Goal: Check status: Check status

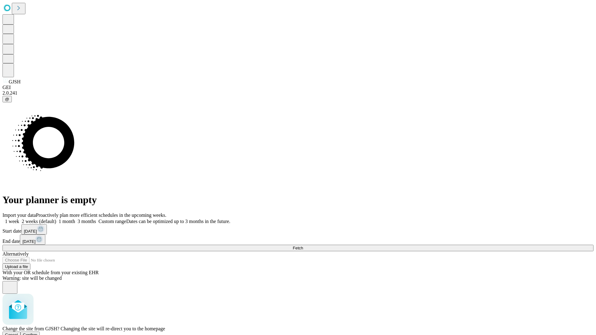
click at [38, 333] on span "Confirm" at bounding box center [30, 335] width 15 height 5
click at [19, 219] on label "1 week" at bounding box center [10, 221] width 17 height 5
click at [303, 246] on span "Fetch" at bounding box center [298, 248] width 10 height 5
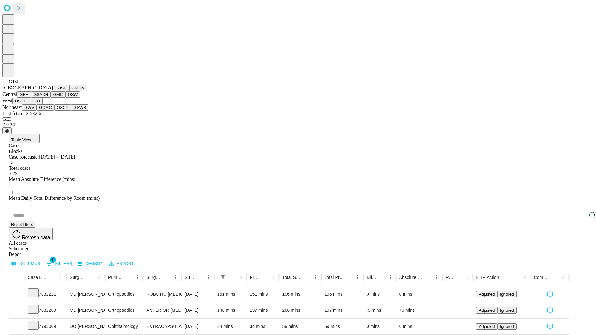
click at [69, 91] on button "GMCM" at bounding box center [78, 88] width 18 height 7
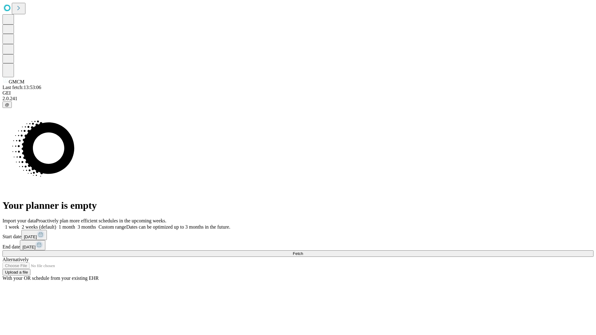
click at [19, 224] on label "1 week" at bounding box center [10, 226] width 17 height 5
click at [303, 251] on span "Fetch" at bounding box center [298, 253] width 10 height 5
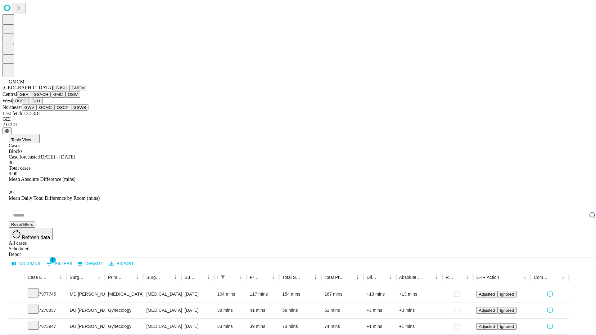
click at [31, 98] on button "GBH" at bounding box center [24, 94] width 14 height 7
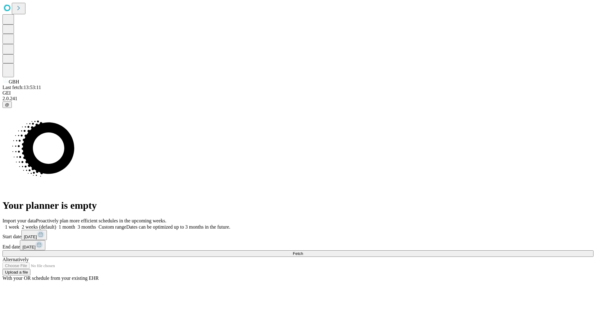
click at [303, 251] on span "Fetch" at bounding box center [298, 253] width 10 height 5
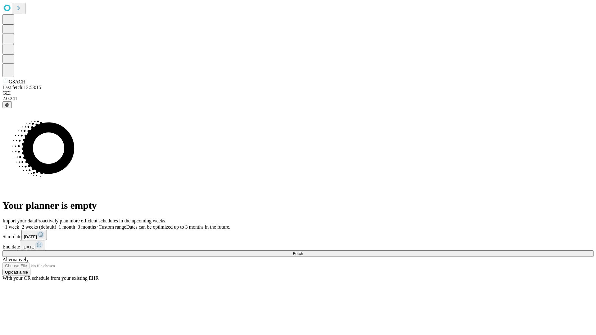
click at [19, 224] on label "1 week" at bounding box center [10, 226] width 17 height 5
click at [303, 251] on span "Fetch" at bounding box center [298, 253] width 10 height 5
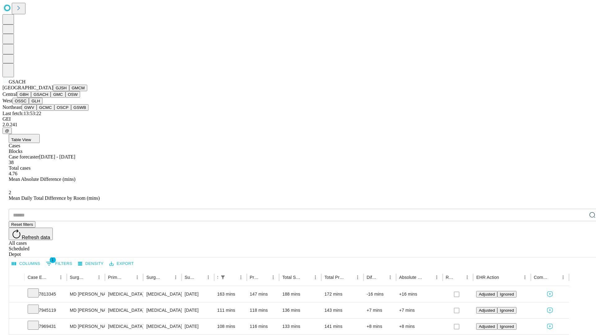
click at [51, 98] on button "GMC" at bounding box center [58, 94] width 15 height 7
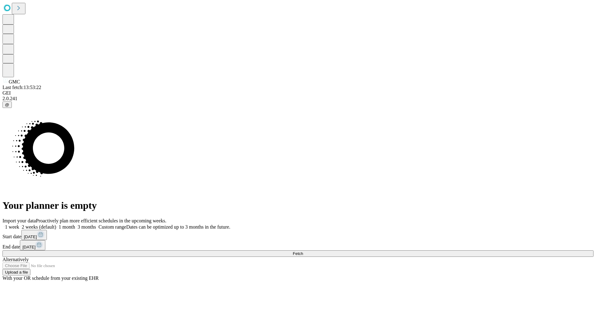
click at [19, 224] on label "1 week" at bounding box center [10, 226] width 17 height 5
click at [303, 251] on span "Fetch" at bounding box center [298, 253] width 10 height 5
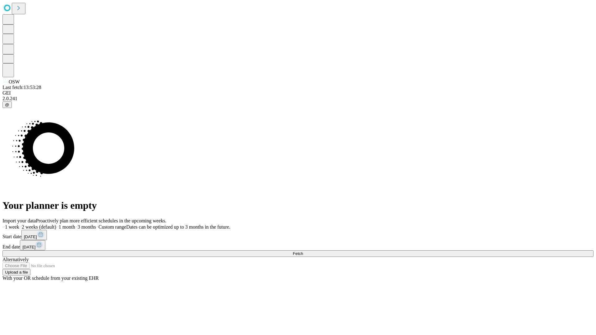
click at [303, 251] on span "Fetch" at bounding box center [298, 253] width 10 height 5
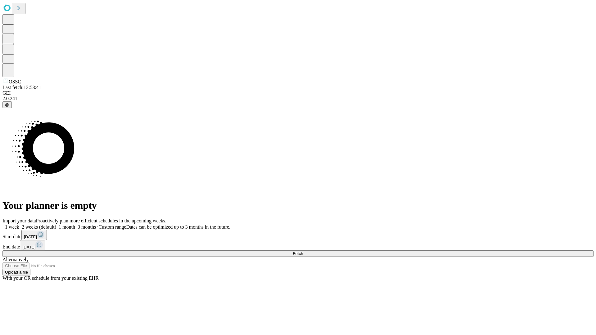
click at [303, 251] on span "Fetch" at bounding box center [298, 253] width 10 height 5
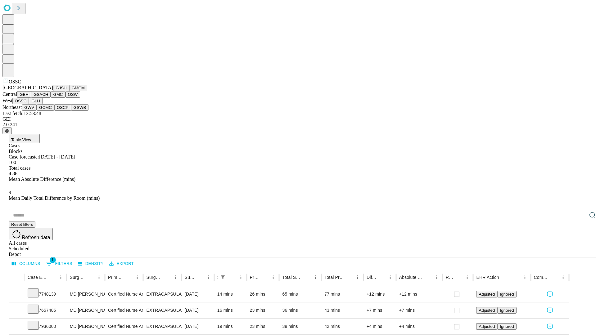
click at [42, 104] on button "GLH" at bounding box center [35, 101] width 13 height 7
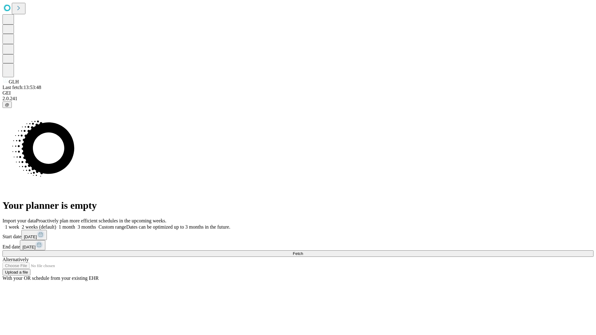
click at [19, 224] on label "1 week" at bounding box center [10, 226] width 17 height 5
click at [303, 251] on span "Fetch" at bounding box center [298, 253] width 10 height 5
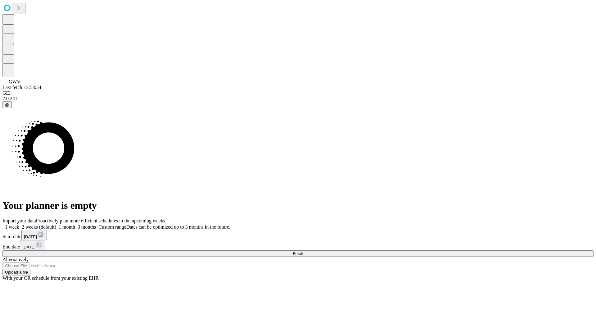
click at [303, 251] on span "Fetch" at bounding box center [298, 253] width 10 height 5
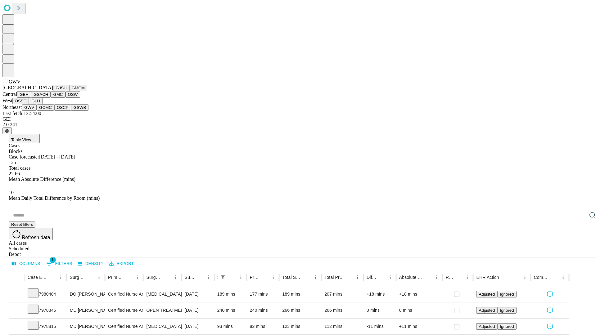
click at [48, 111] on button "GCMC" at bounding box center [46, 107] width 18 height 7
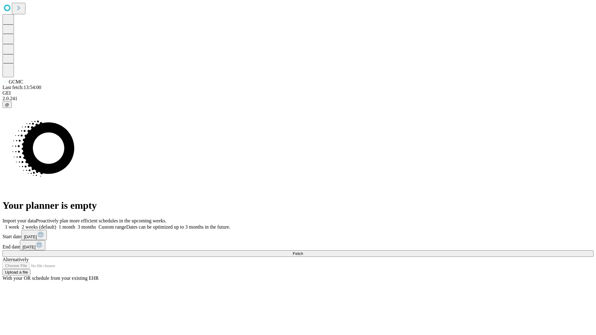
click at [303, 251] on span "Fetch" at bounding box center [298, 253] width 10 height 5
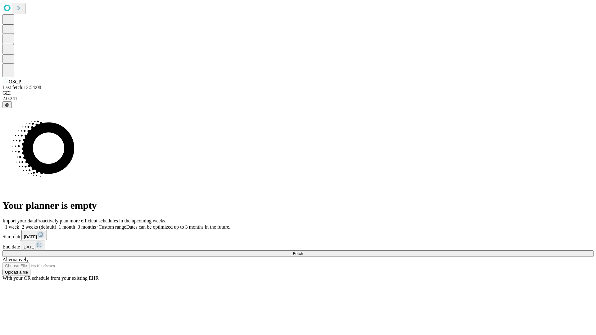
click at [19, 224] on label "1 week" at bounding box center [10, 226] width 17 height 5
click at [303, 251] on span "Fetch" at bounding box center [298, 253] width 10 height 5
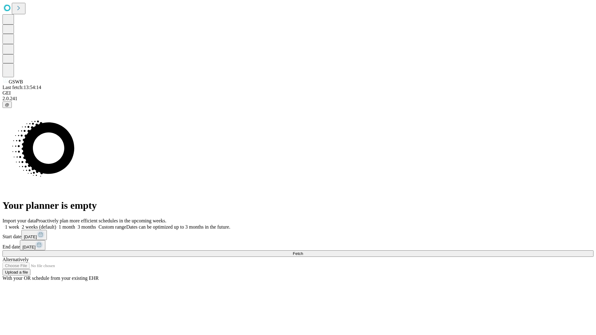
click at [19, 224] on label "1 week" at bounding box center [10, 226] width 17 height 5
click at [303, 251] on span "Fetch" at bounding box center [298, 253] width 10 height 5
